Goal: Navigation & Orientation: Find specific page/section

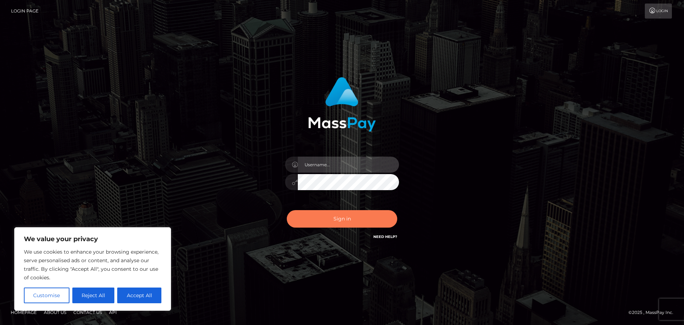
type input "david.sweeps"
click at [334, 221] on button "Sign in" at bounding box center [342, 218] width 111 height 17
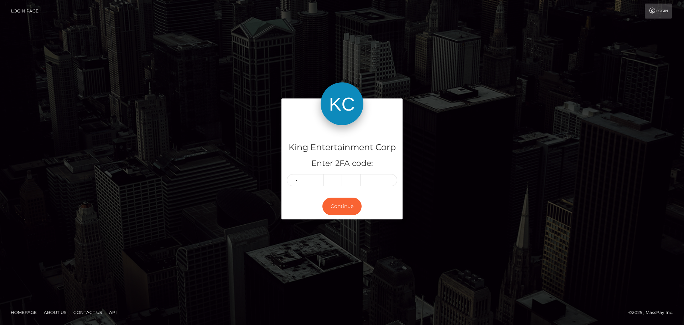
type input "0"
type input "6"
type input "3"
type input "7"
type input "6"
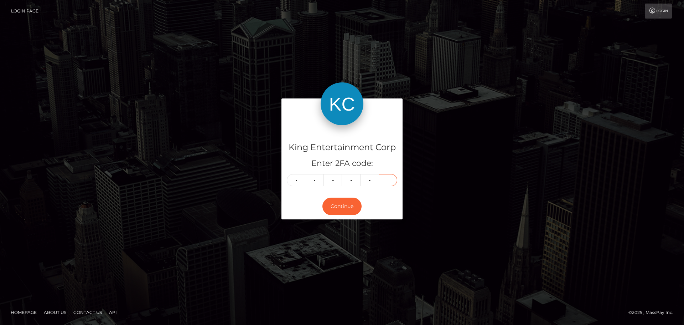
type input "2"
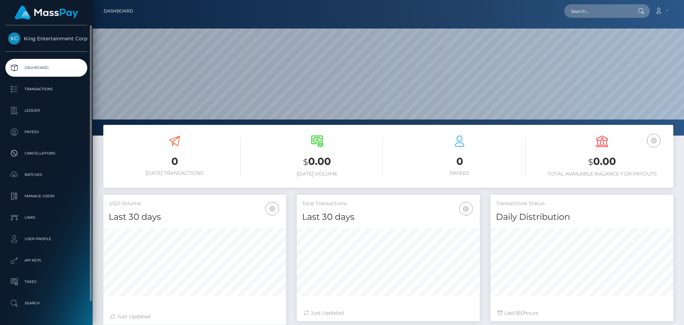
click at [46, 68] on p "Dashboard" at bounding box center [46, 67] width 76 height 11
click at [49, 39] on span "King Entertainment Corp" at bounding box center [46, 38] width 82 height 6
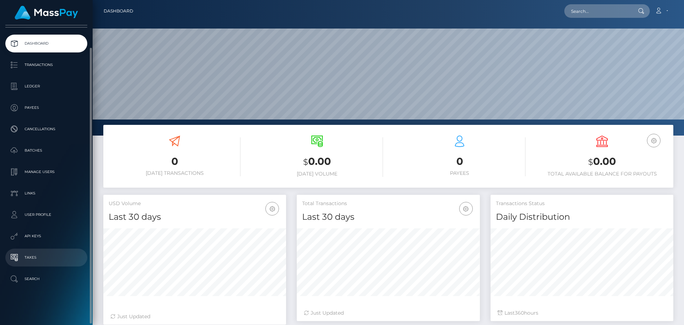
click at [34, 254] on p "Taxes" at bounding box center [46, 257] width 76 height 11
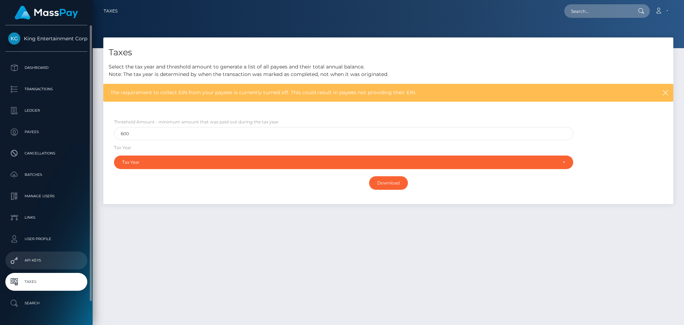
click at [36, 258] on p "API Keys" at bounding box center [46, 260] width 76 height 11
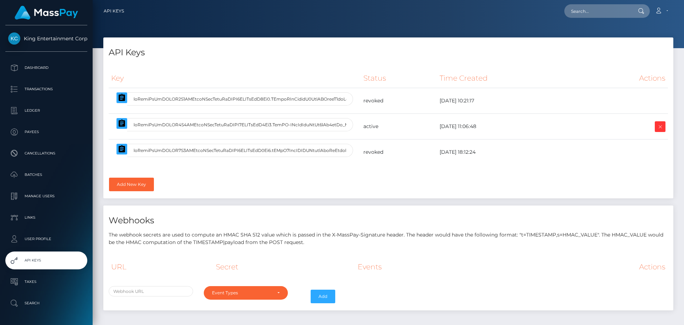
select select
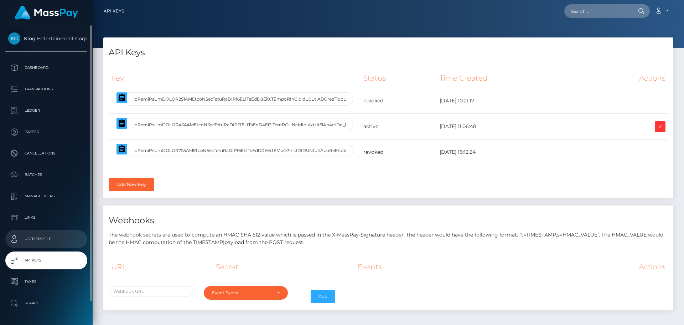
click at [39, 239] on p "User Profile" at bounding box center [46, 238] width 76 height 11
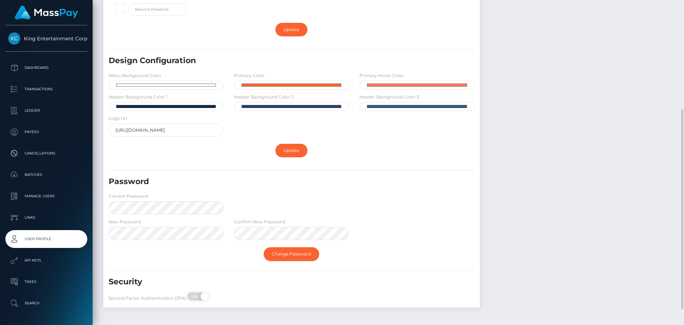
scroll to position [204, 0]
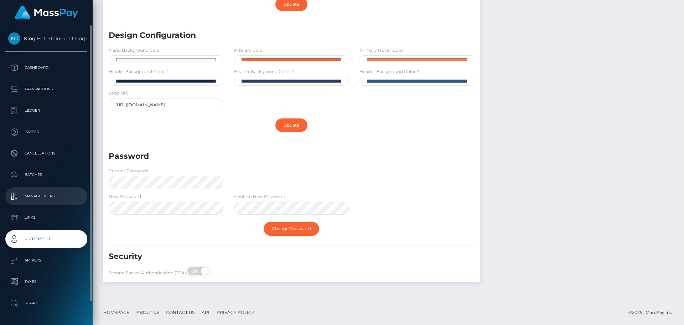
click at [42, 192] on p "Manage Users" at bounding box center [46, 196] width 76 height 11
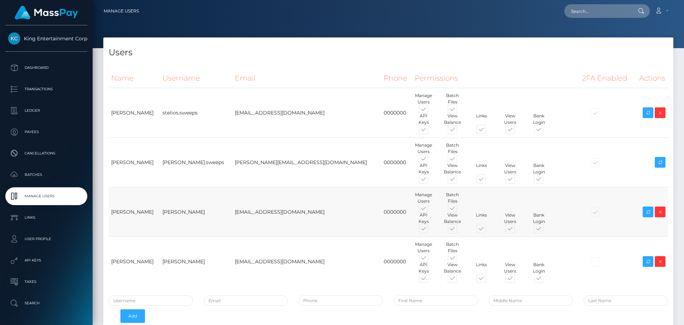
scroll to position [48, 0]
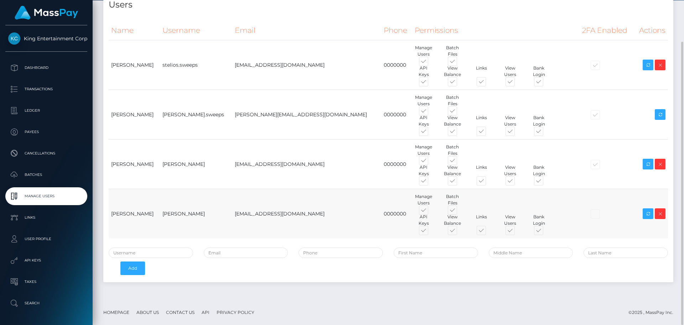
click at [517, 232] on span at bounding box center [517, 232] width 0 height 0
click at [517, 232] on input "checkbox" at bounding box center [519, 234] width 5 height 5
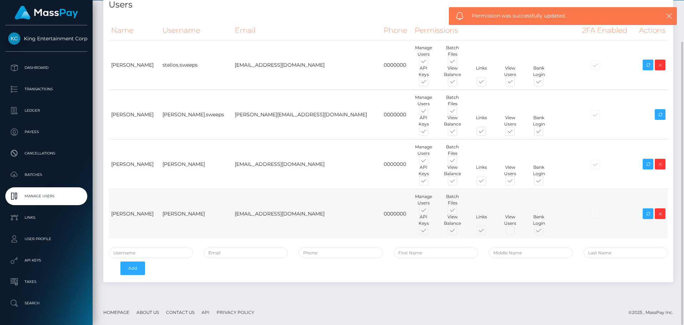
click at [517, 232] on span at bounding box center [517, 232] width 0 height 0
click at [517, 232] on input "checkbox" at bounding box center [519, 234] width 5 height 5
checkbox input "true"
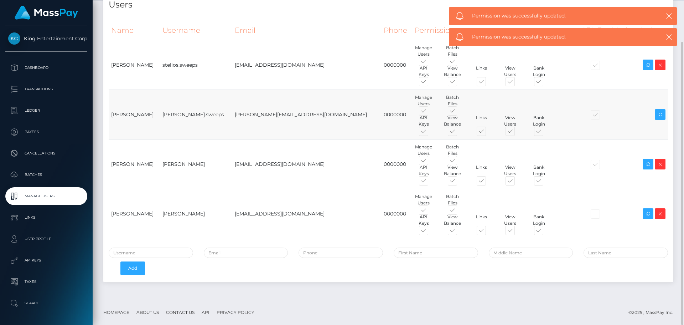
scroll to position [0, 0]
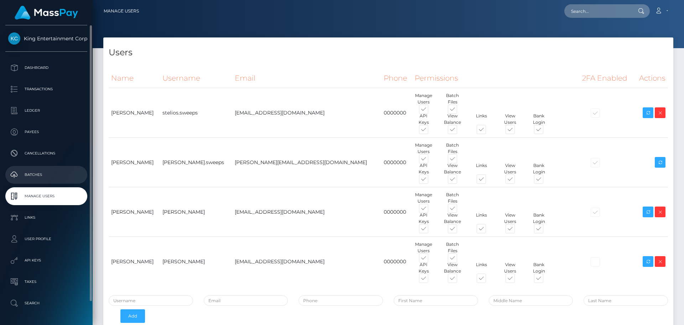
click at [25, 175] on p "Batches" at bounding box center [46, 174] width 76 height 11
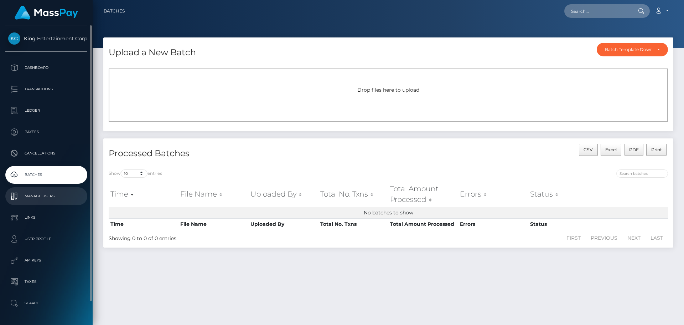
click at [41, 195] on p "Manage Users" at bounding box center [46, 196] width 76 height 11
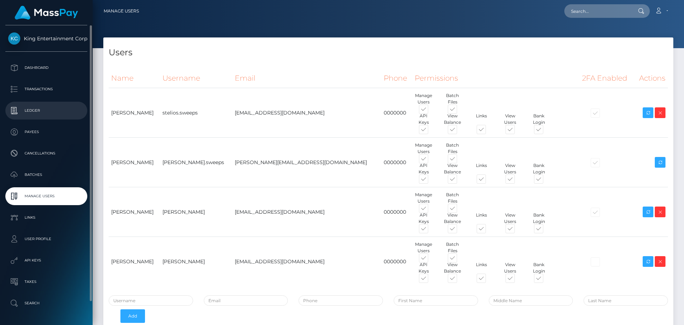
click at [38, 110] on p "Ledger" at bounding box center [46, 110] width 76 height 11
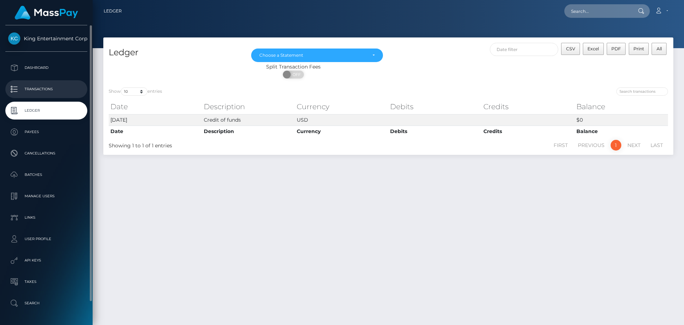
click at [38, 92] on p "Transactions" at bounding box center [46, 89] width 76 height 11
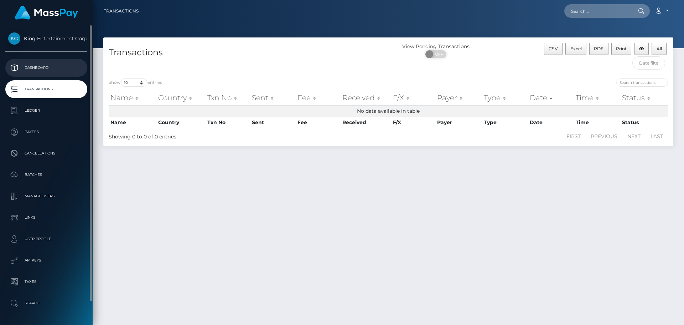
click at [37, 67] on p "Dashboard" at bounding box center [46, 67] width 76 height 11
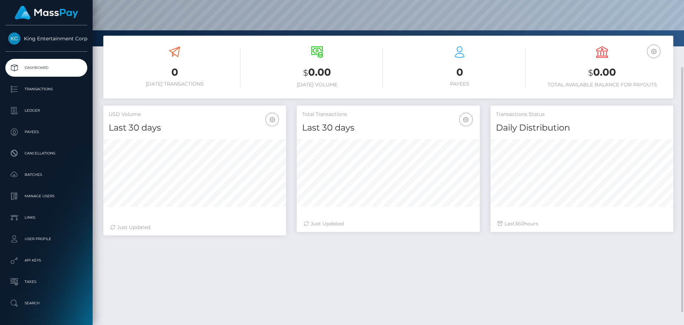
scroll to position [106, 0]
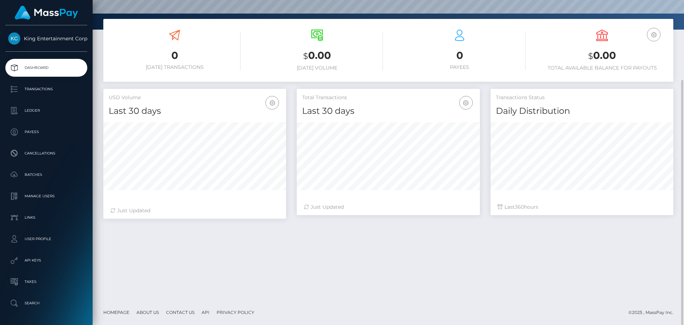
click at [125, 310] on link "Homepage" at bounding box center [117, 312] width 32 height 11
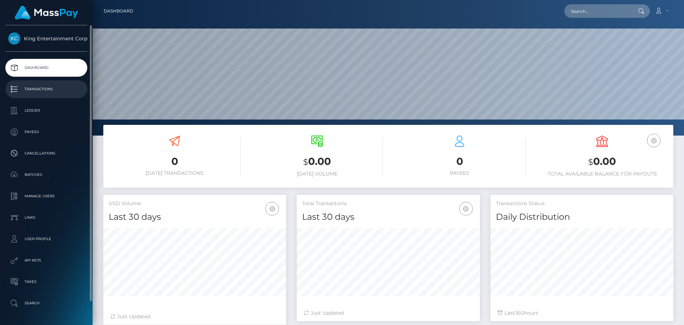
click at [30, 87] on p "Transactions" at bounding box center [46, 89] width 76 height 11
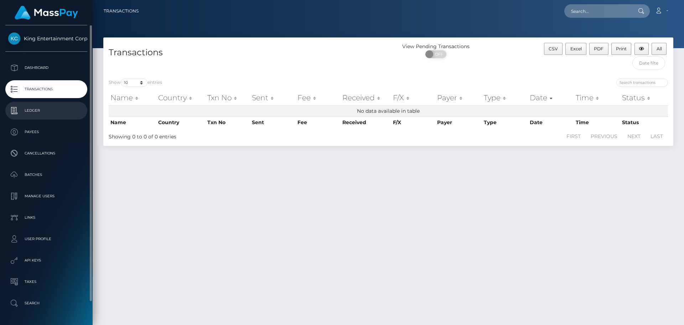
click at [31, 106] on p "Ledger" at bounding box center [46, 110] width 76 height 11
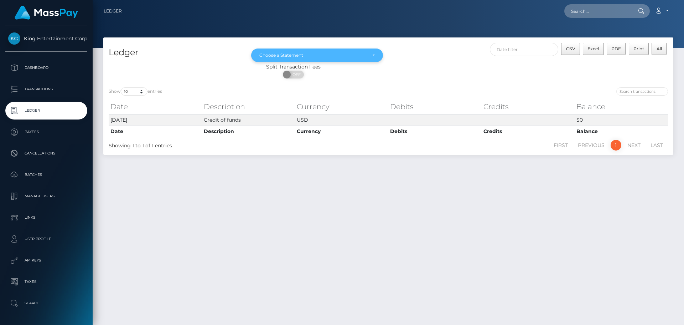
click at [286, 53] on div "Choose a Statement" at bounding box center [313, 55] width 107 height 6
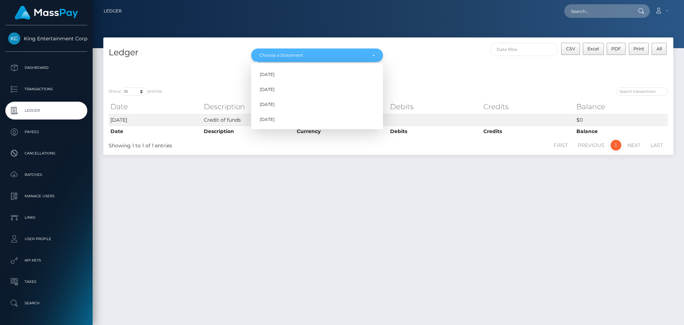
click at [286, 53] on div "Choose a Statement" at bounding box center [313, 55] width 107 height 6
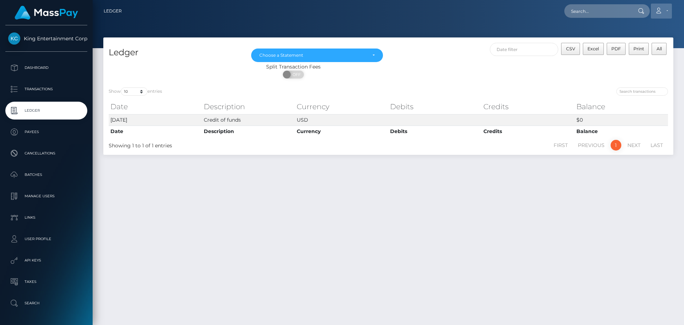
click at [656, 11] on icon at bounding box center [658, 11] width 7 height 6
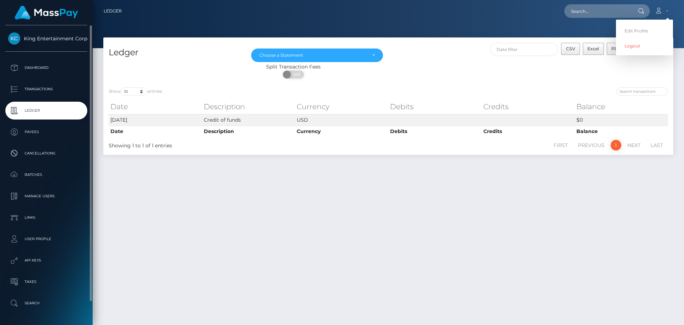
click at [64, 34] on link "King Entertainment Corp" at bounding box center [46, 38] width 93 height 12
